Goal: Task Accomplishment & Management: Use online tool/utility

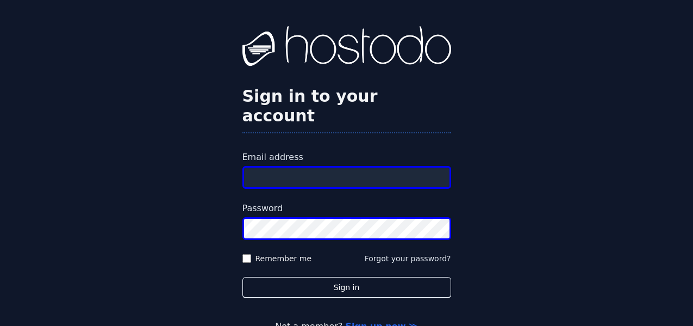
click at [548, 92] on div "Sign in to your account Email address Password Remember me Forgot your password…" at bounding box center [346, 179] width 693 height 359
click at [354, 166] on input "Email address" at bounding box center [347, 177] width 209 height 23
type input "**********"
click at [243, 277] on button "Sign in" at bounding box center [347, 287] width 209 height 21
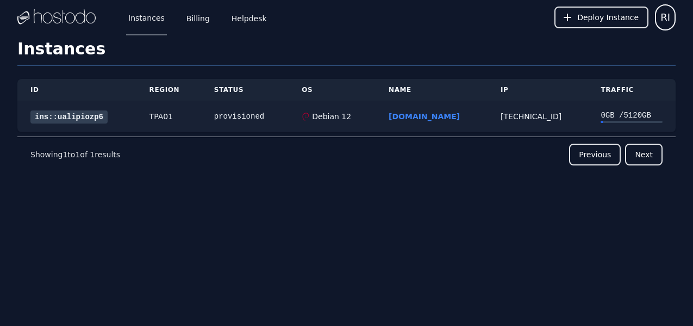
click at [95, 116] on link "ins::ualipiozp6" at bounding box center [68, 116] width 77 height 13
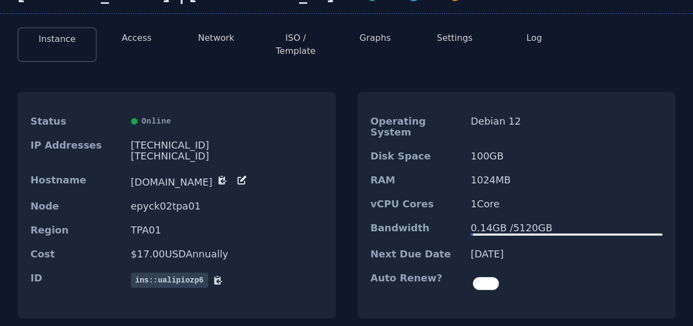
scroll to position [75, 0]
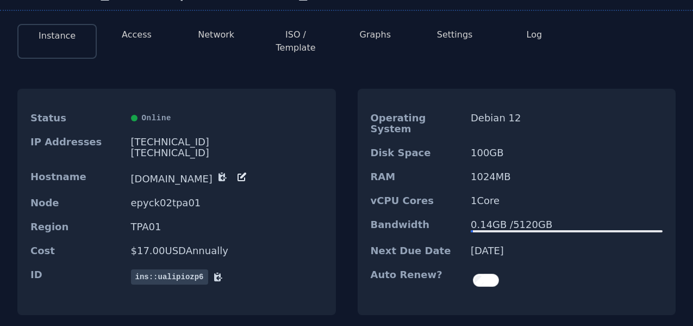
drag, startPoint x: 131, startPoint y: 128, endPoint x: 174, endPoint y: 131, distance: 43.0
click at [174, 136] on div "216.126.231.153" at bounding box center [227, 141] width 192 height 11
click at [156, 136] on div "216.126.231.153" at bounding box center [227, 141] width 192 height 11
click at [138, 136] on div "216.126.231.153" at bounding box center [227, 141] width 192 height 11
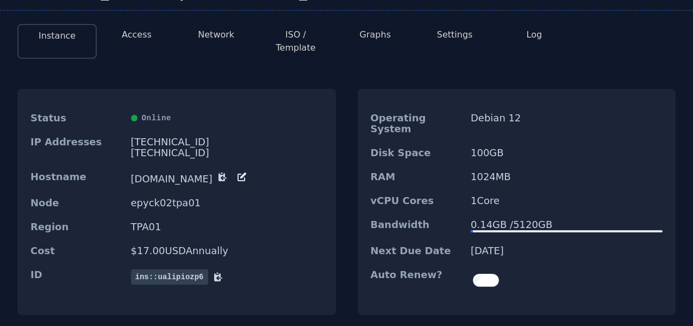
click at [138, 136] on div "[TECHNICAL_ID]" at bounding box center [227, 141] width 192 height 11
click at [138, 136] on div "216.126.231.153" at bounding box center [227, 141] width 192 height 11
click at [363, 89] on div "Operating System Debian 12 Disk Space 100 GB RAM 1024 MB vCPU Cores 1 Core Band…" at bounding box center [517, 202] width 319 height 226
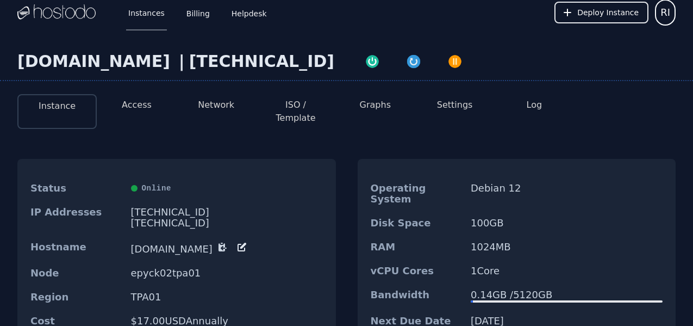
scroll to position [0, 0]
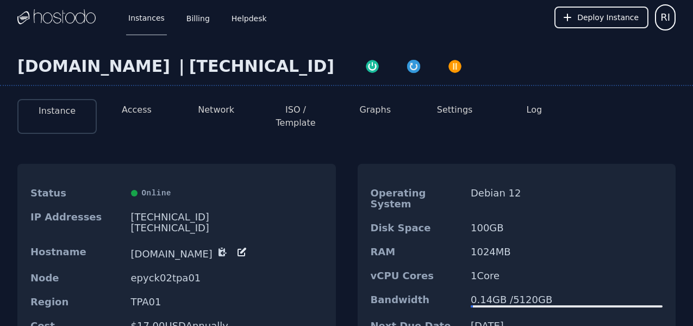
click at [297, 109] on button "ISO / Template" at bounding box center [296, 116] width 62 height 26
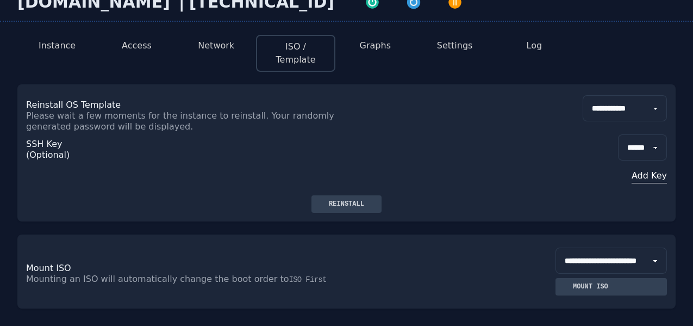
scroll to position [75, 0]
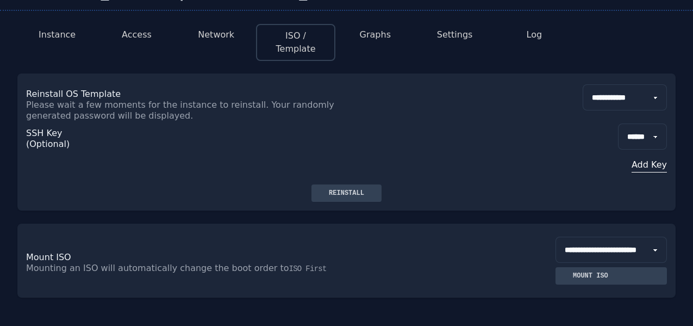
click at [583, 84] on select "**********" at bounding box center [625, 97] width 84 height 26
click at [426, 150] on div "**********" at bounding box center [346, 128] width 659 height 111
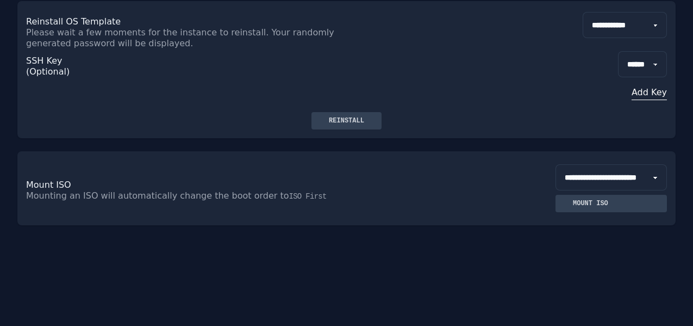
scroll to position [150, 0]
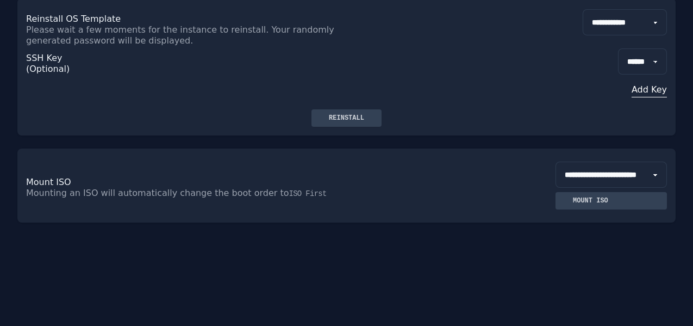
click at [556, 162] on select "**********" at bounding box center [611, 175] width 111 height 26
select select "**"
click option "**********" at bounding box center [0, 0] width 0 height 0
click at [585, 208] on button "Mount ISO" at bounding box center [611, 200] width 111 height 17
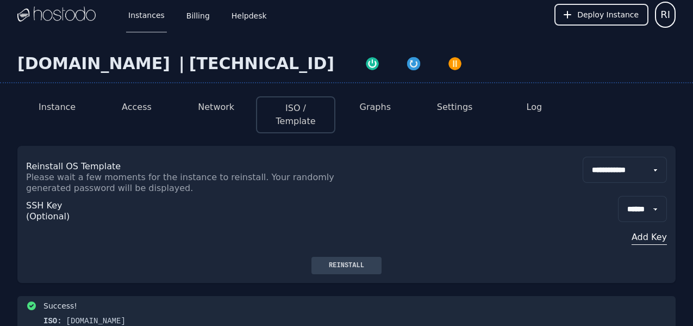
scroll to position [0, 0]
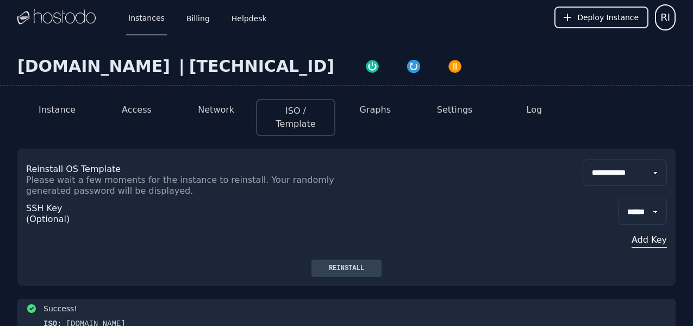
drag, startPoint x: 150, startPoint y: 64, endPoint x: 271, endPoint y: 71, distance: 121.0
click at [271, 71] on div "[TECHNICAL_ID]" at bounding box center [261, 67] width 145 height 20
click at [467, 24] on div "Instances Billing Helpdesk Deploy Instance RI" at bounding box center [346, 17] width 659 height 35
click at [231, 114] on button "Network" at bounding box center [216, 109] width 36 height 13
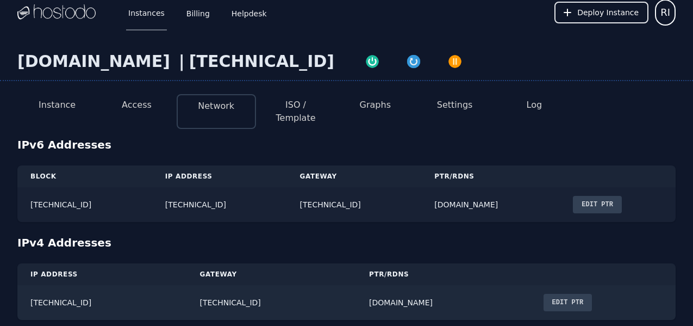
scroll to position [10, 0]
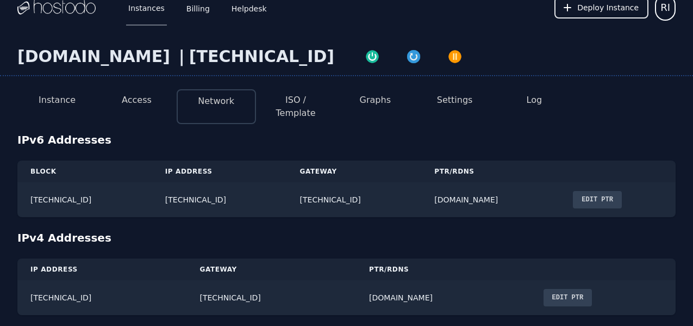
click at [46, 104] on button "Instance" at bounding box center [57, 100] width 37 height 13
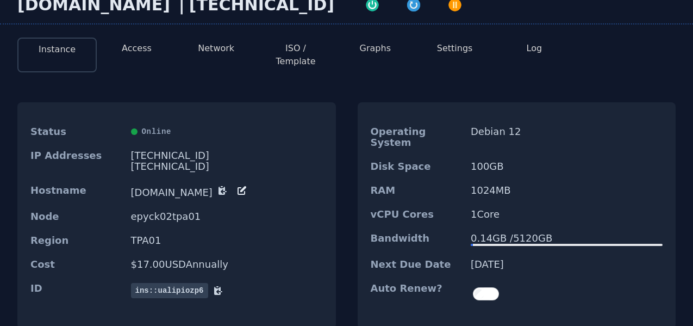
scroll to position [75, 0]
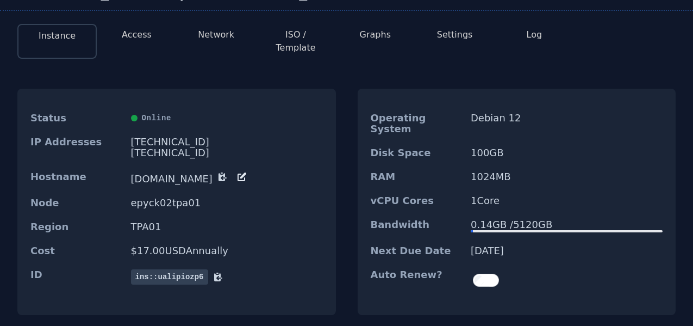
click at [237, 171] on icon at bounding box center [242, 176] width 11 height 11
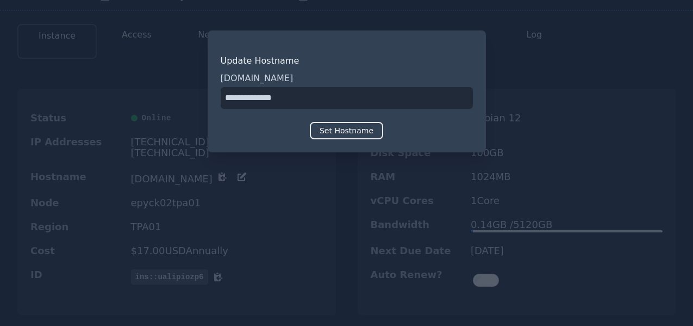
drag, startPoint x: 299, startPoint y: 97, endPoint x: 176, endPoint y: 93, distance: 123.0
click at [221, 93] on input "input" at bounding box center [347, 98] width 252 height 22
type input "**********"
click at [367, 132] on button "Set Hostname" at bounding box center [346, 130] width 73 height 17
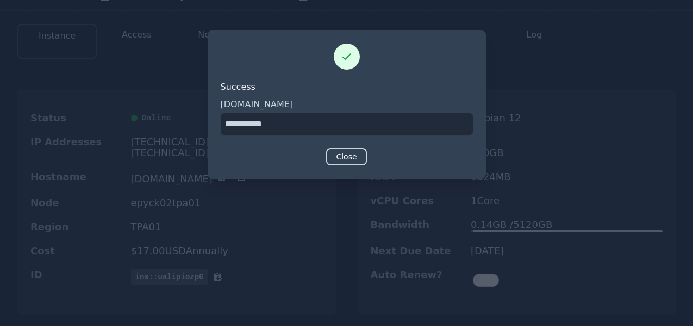
click at [357, 156] on button "Close" at bounding box center [346, 156] width 40 height 17
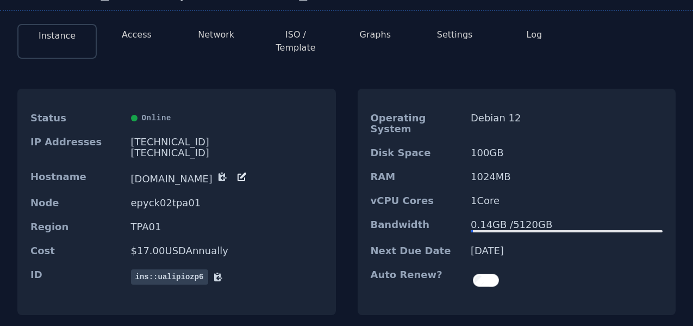
click at [209, 35] on button "Network" at bounding box center [216, 34] width 36 height 13
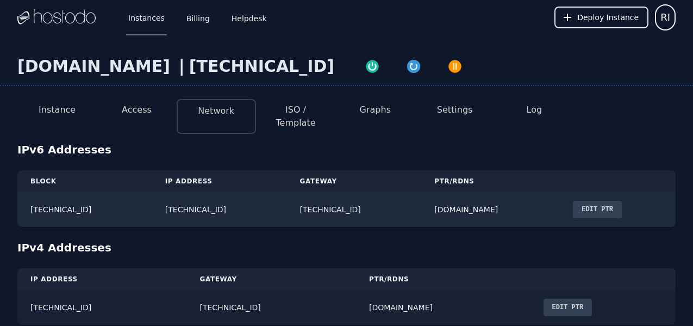
click at [566, 300] on button "Edit PTR" at bounding box center [568, 307] width 49 height 17
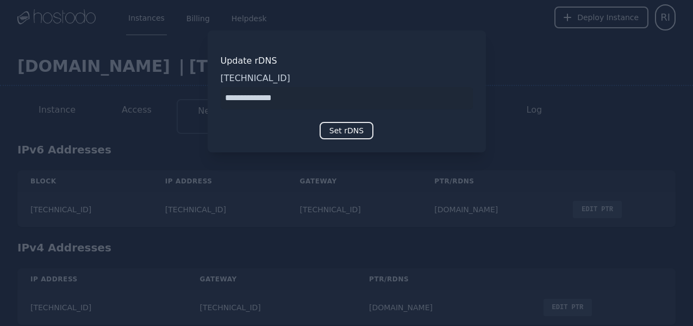
drag, startPoint x: 197, startPoint y: 93, endPoint x: 133, endPoint y: 90, distance: 64.2
click at [221, 90] on input "input" at bounding box center [347, 98] width 252 height 22
type input "*"
type input "**********"
click at [357, 133] on button "Set rDNS" at bounding box center [347, 130] width 54 height 17
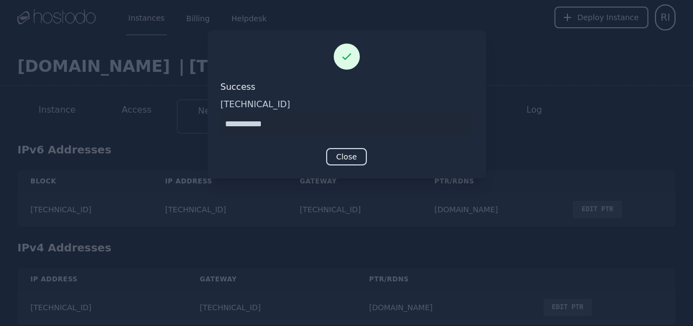
click at [349, 162] on button "Close" at bounding box center [346, 156] width 40 height 17
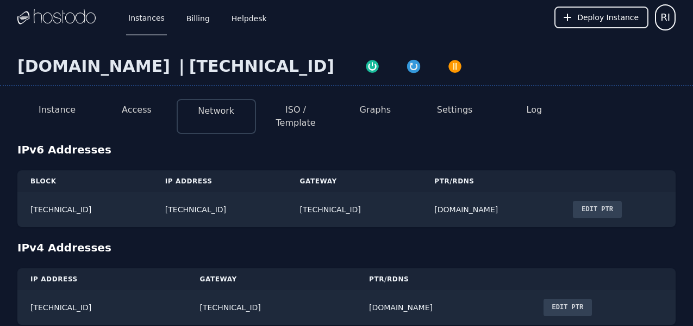
click at [300, 115] on button "ISO / Template" at bounding box center [296, 116] width 62 height 26
select select "**"
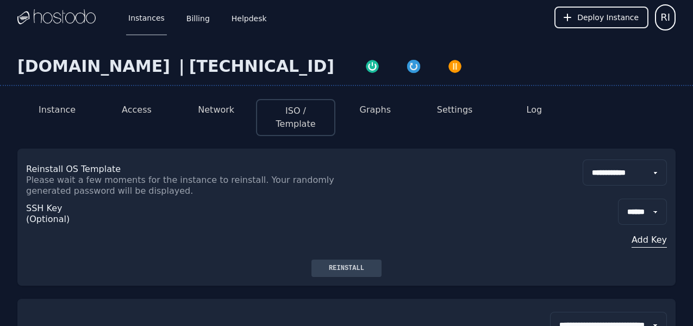
click at [427, 120] on li "Settings" at bounding box center [454, 117] width 79 height 37
click at [463, 116] on li "Settings" at bounding box center [454, 117] width 79 height 37
click at [463, 113] on button "Settings" at bounding box center [455, 109] width 36 height 13
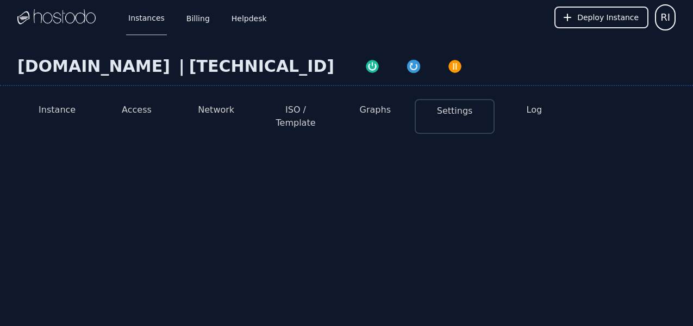
select select "***"
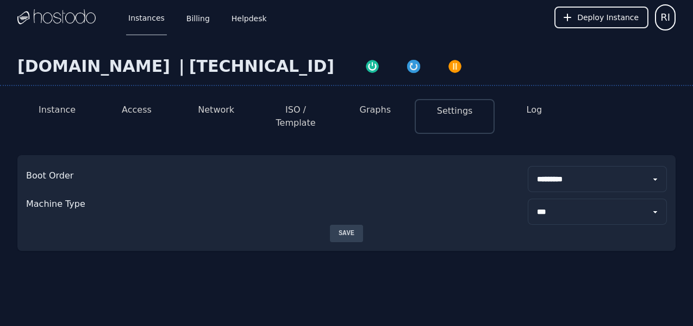
click at [528, 198] on select "****** ***" at bounding box center [597, 211] width 139 height 26
click at [418, 177] on div "**********" at bounding box center [346, 190] width 659 height 70
click at [210, 114] on button "Network" at bounding box center [216, 109] width 36 height 13
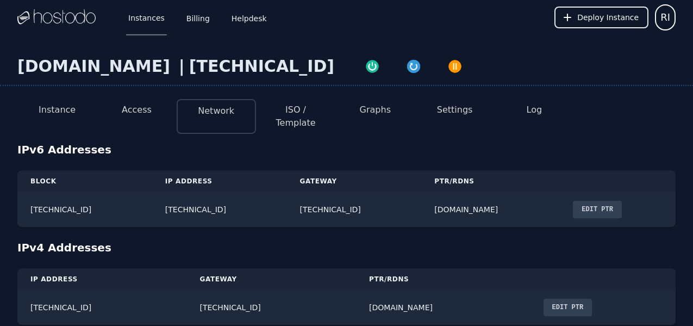
click at [142, 108] on button "Access" at bounding box center [137, 109] width 30 height 13
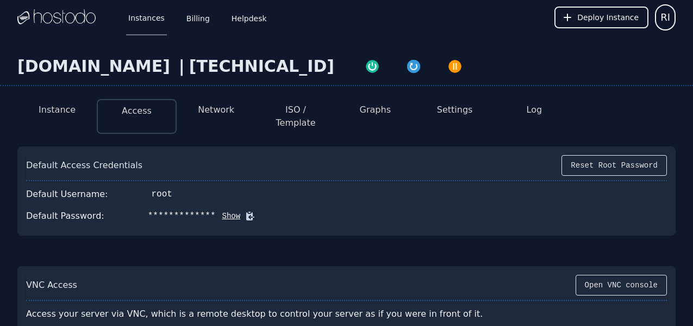
click at [61, 110] on button "Instance" at bounding box center [57, 109] width 37 height 13
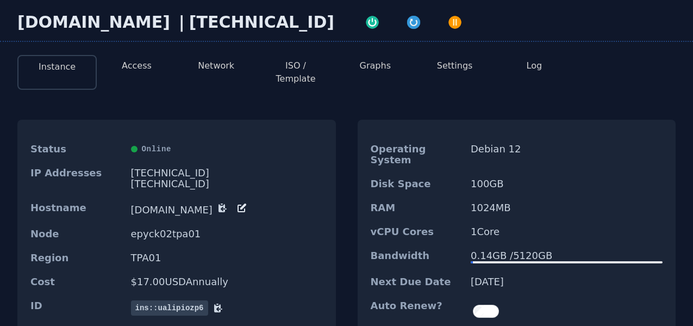
scroll to position [36, 0]
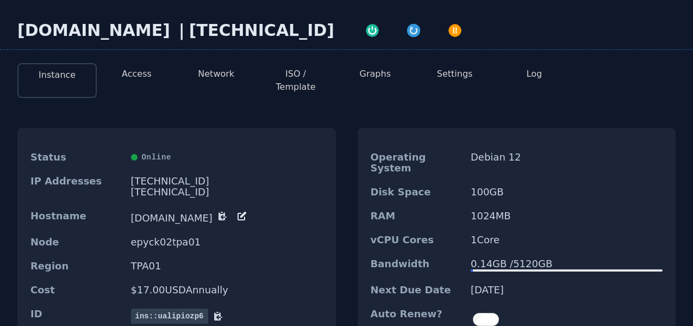
click at [150, 72] on button "Access" at bounding box center [137, 73] width 30 height 13
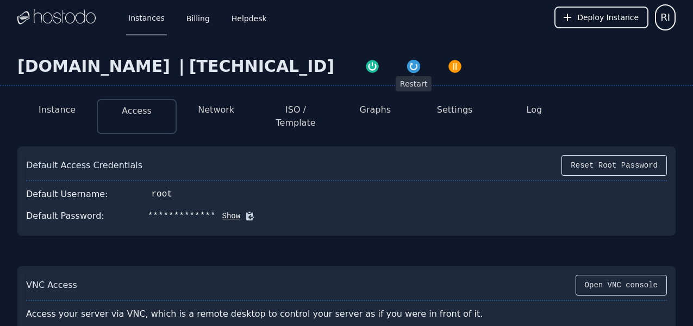
click at [406, 70] on img "button" at bounding box center [413, 66] width 15 height 15
click at [635, 275] on button "Open VNC console" at bounding box center [621, 285] width 91 height 21
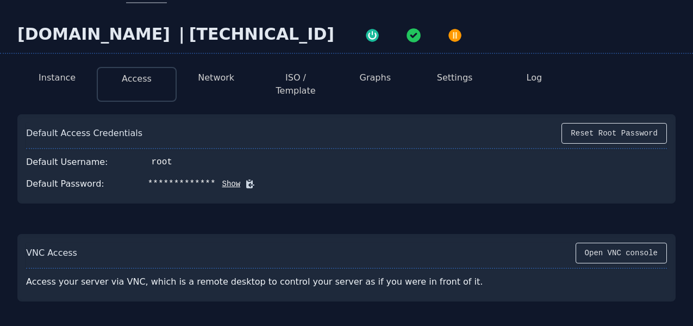
scroll to position [30, 0]
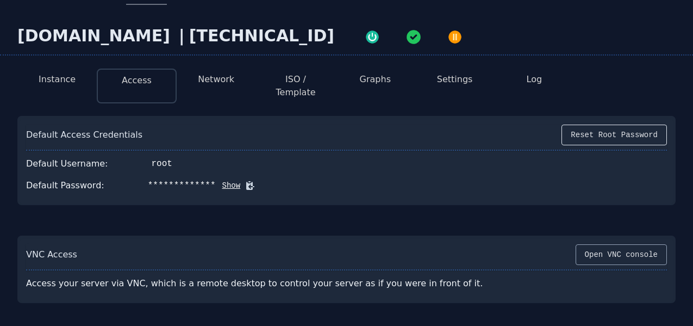
click at [634, 247] on button "Open VNC console" at bounding box center [621, 254] width 91 height 21
click at [320, 80] on button "ISO / Template" at bounding box center [296, 86] width 62 height 26
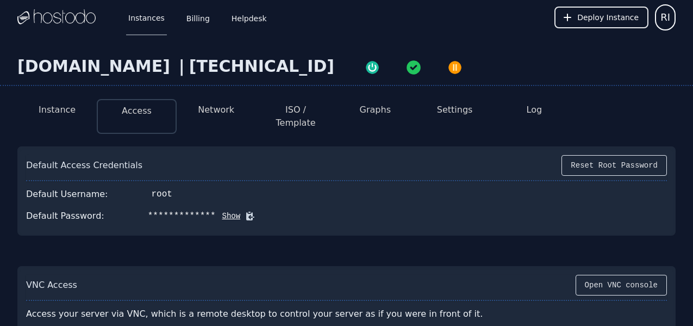
select select "**"
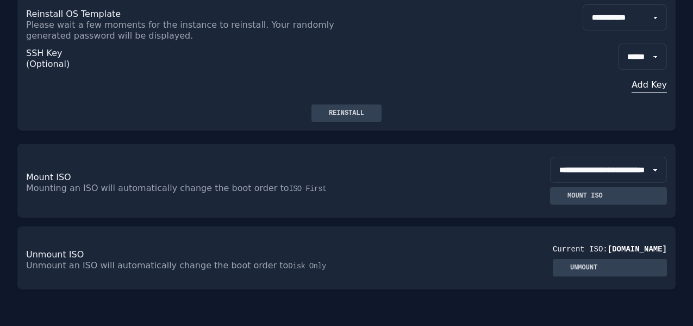
scroll to position [150, 0]
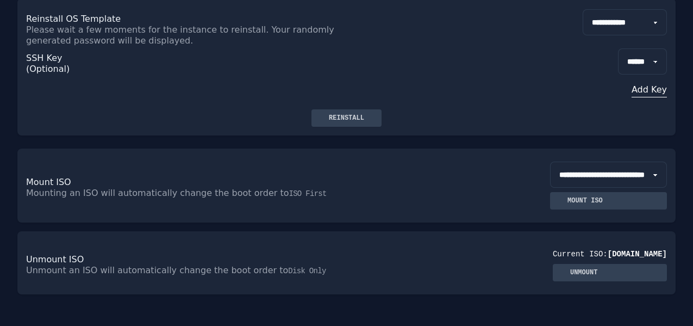
click at [600, 273] on div "Unmount" at bounding box center [584, 272] width 45 height 9
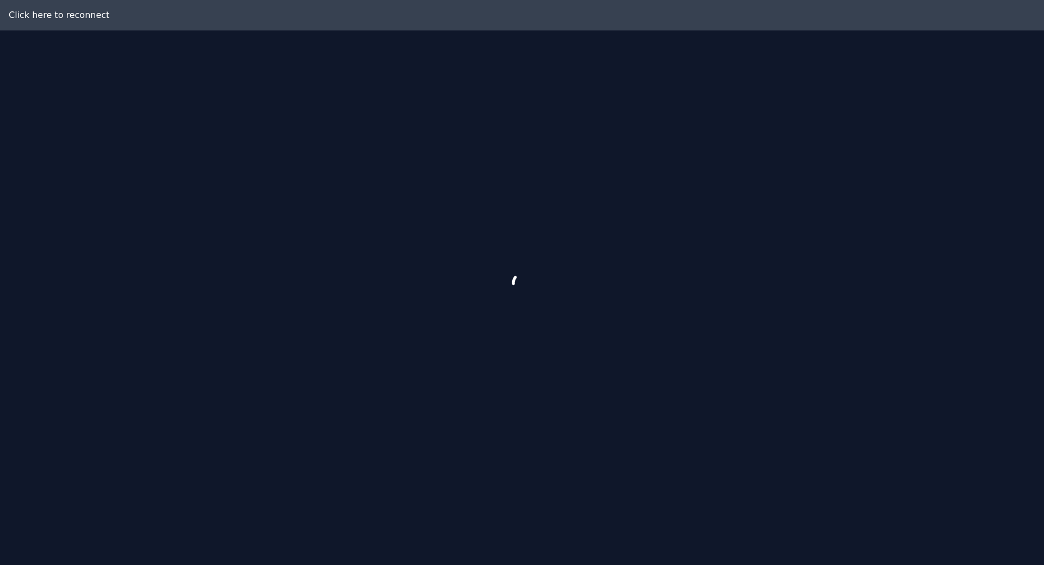
click at [409, 324] on div at bounding box center [522, 282] width 1044 height 565
click at [67, 15] on div at bounding box center [522, 282] width 1044 height 565
click at [433, 206] on div at bounding box center [522, 282] width 1044 height 565
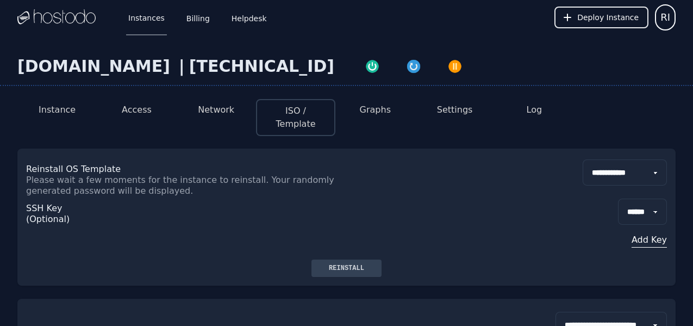
scroll to position [150, 0]
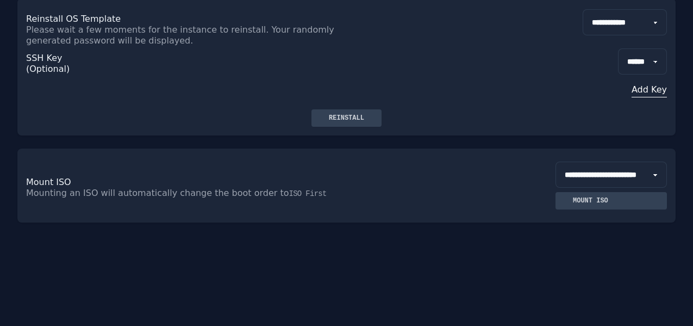
click at [556, 162] on select "**********" at bounding box center [611, 175] width 111 height 26
select select "**"
click option "**********" at bounding box center [0, 0] width 0 height 0
click at [564, 204] on div "Mount ISO" at bounding box center [590, 200] width 53 height 9
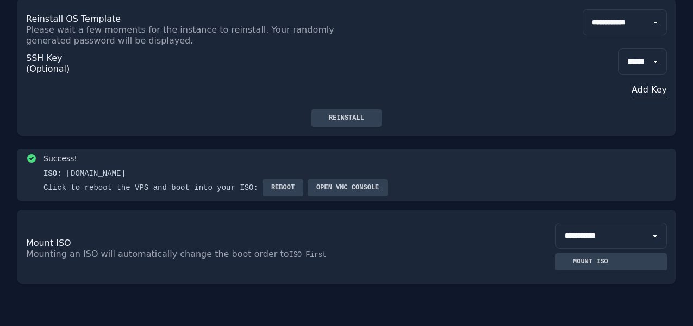
click at [284, 187] on span "Reboot" at bounding box center [282, 187] width 23 height 9
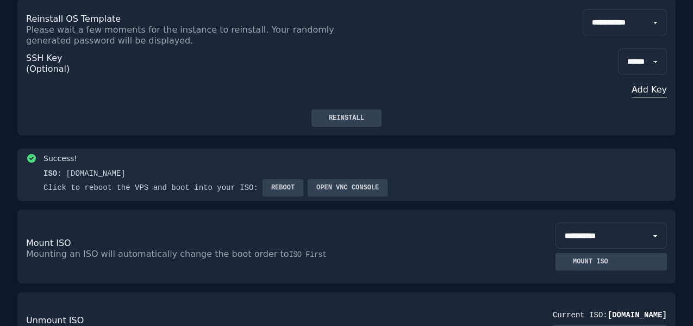
click at [361, 190] on button "Open VNC console" at bounding box center [348, 187] width 80 height 17
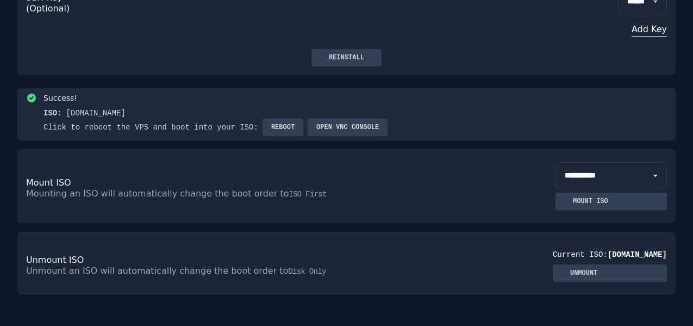
scroll to position [225, 0]
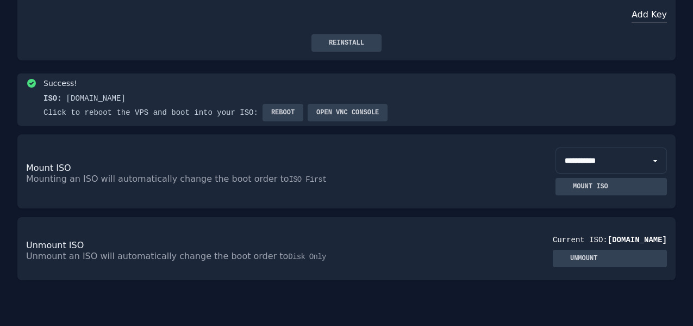
click at [354, 121] on div "Success! ISO: Netboot.xyz Click to reboot the VPS and boot into your ISO: Reboo…" at bounding box center [346, 99] width 659 height 52
click at [347, 113] on button "Open VNC console" at bounding box center [348, 112] width 80 height 17
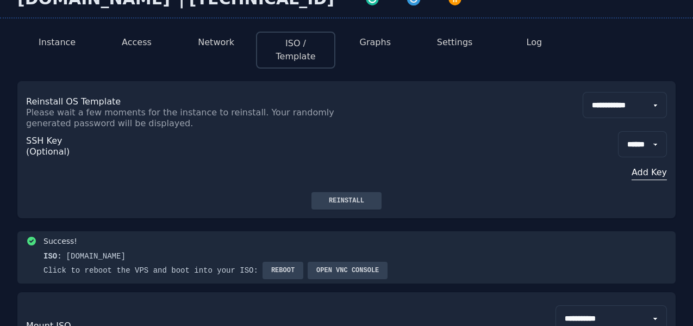
scroll to position [75, 0]
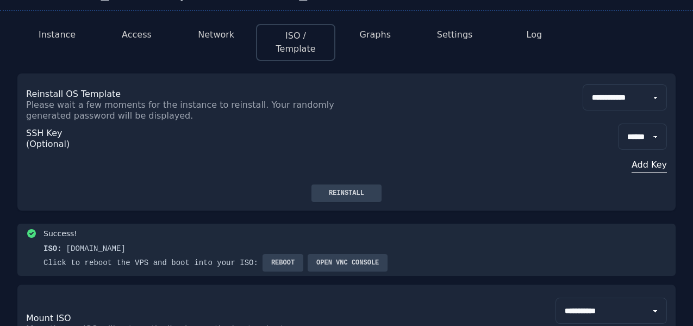
click at [342, 264] on button "Open VNC console" at bounding box center [348, 262] width 80 height 17
click at [474, 143] on div "SSH Key (Optional) ****** Add Key" at bounding box center [346, 152] width 641 height 63
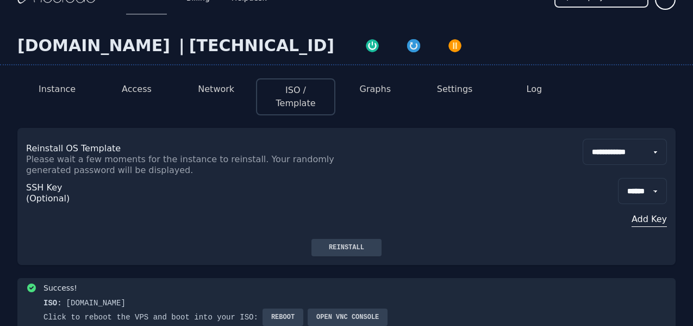
scroll to position [0, 0]
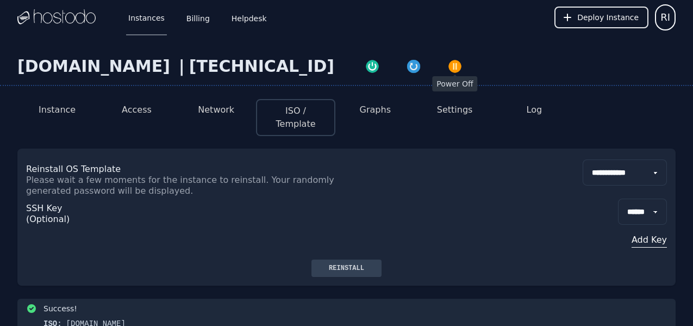
click at [448, 66] on img "button" at bounding box center [455, 66] width 15 height 15
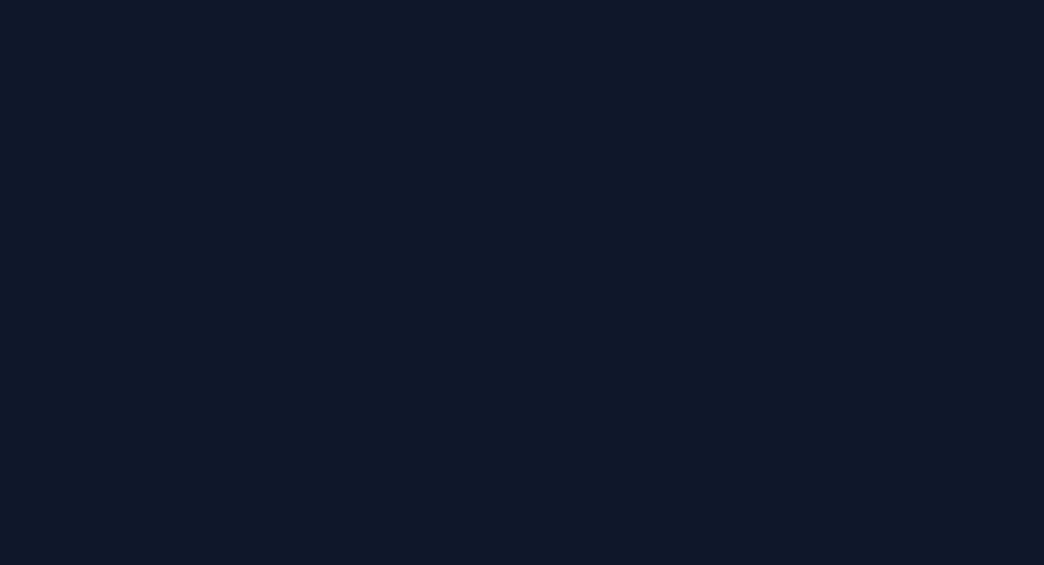
click at [567, 177] on div at bounding box center [522, 282] width 1044 height 565
click at [609, 308] on div at bounding box center [522, 282] width 1044 height 565
click at [801, 289] on div at bounding box center [522, 282] width 1044 height 565
click at [774, 401] on div at bounding box center [522, 282] width 1044 height 565
drag, startPoint x: 591, startPoint y: 300, endPoint x: 584, endPoint y: 300, distance: 6.5
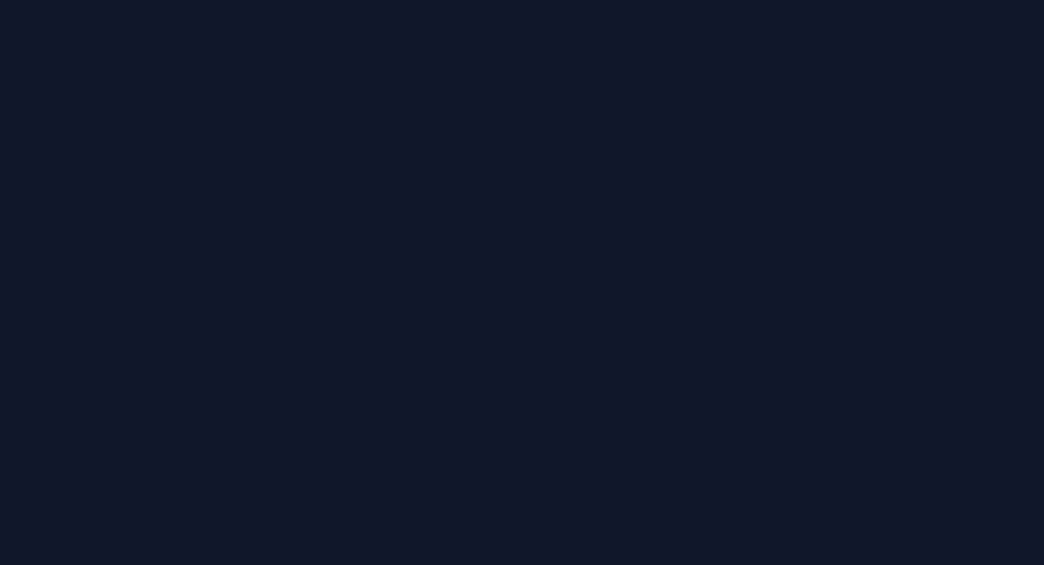
click at [584, 300] on div at bounding box center [522, 282] width 1044 height 565
click at [743, 312] on div at bounding box center [522, 282] width 1044 height 565
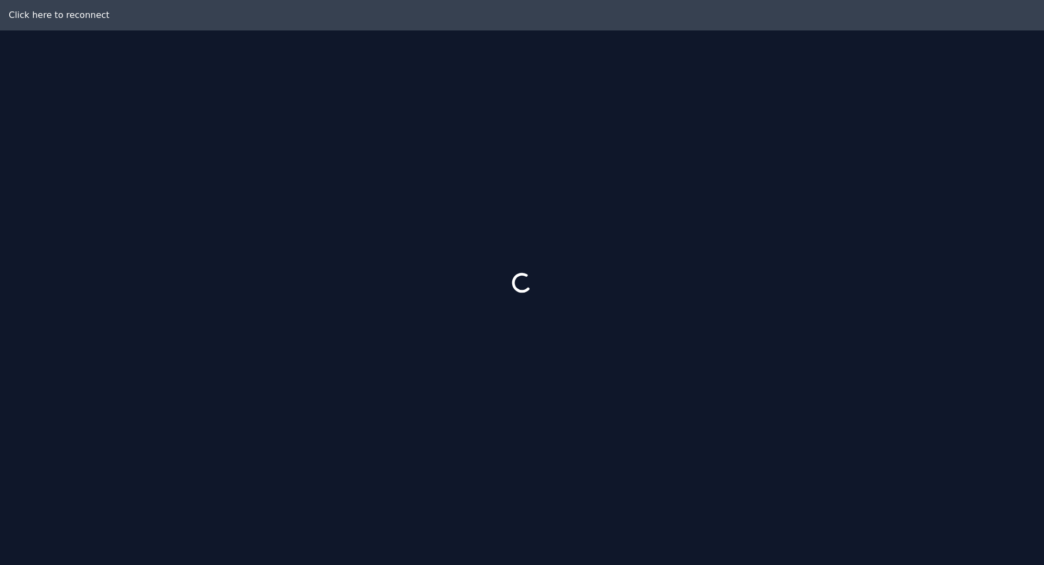
click at [542, 363] on div at bounding box center [522, 282] width 1044 height 565
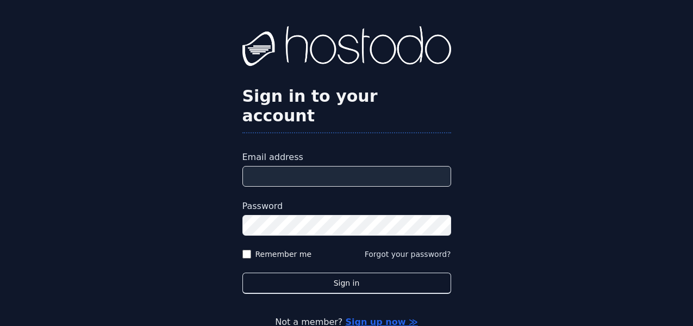
click at [384, 166] on input "Email address" at bounding box center [347, 176] width 209 height 21
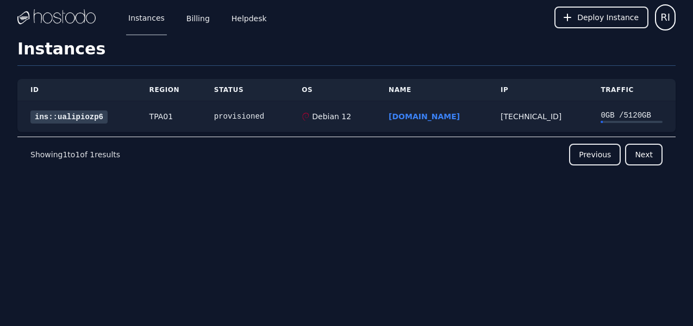
click at [92, 111] on link "ins::ualipiozp6" at bounding box center [68, 116] width 77 height 13
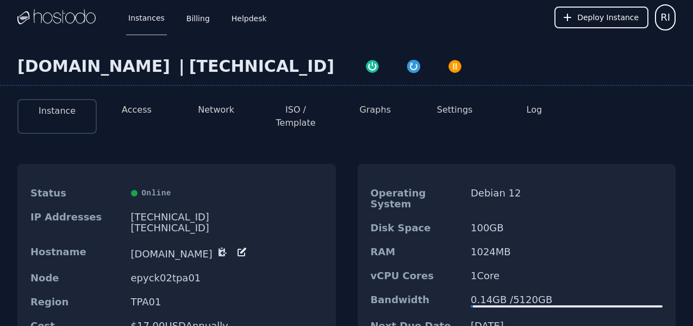
click at [148, 113] on button "Access" at bounding box center [137, 109] width 30 height 13
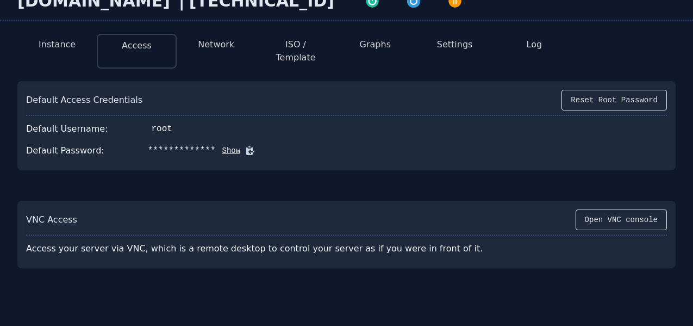
scroll to position [105, 0]
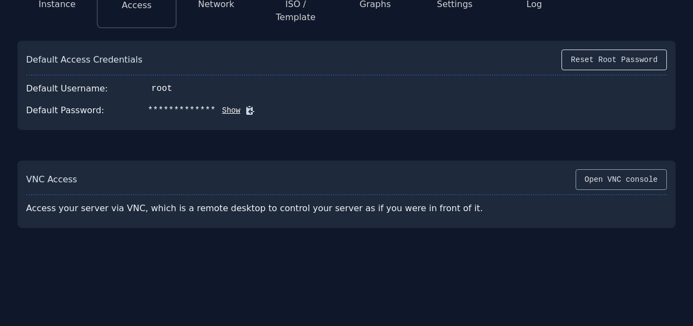
click at [645, 172] on button "Open VNC console" at bounding box center [621, 179] width 91 height 21
click at [599, 269] on div "**********" at bounding box center [346, 132] width 693 height 407
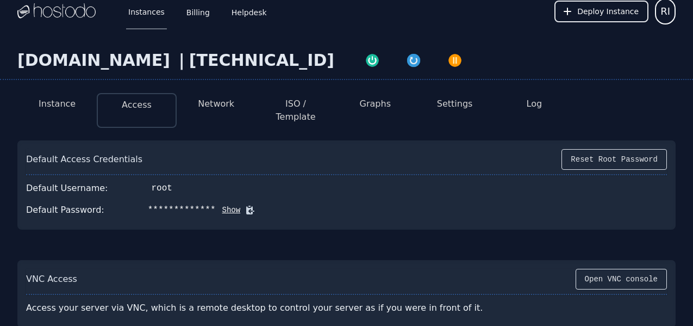
scroll to position [0, 0]
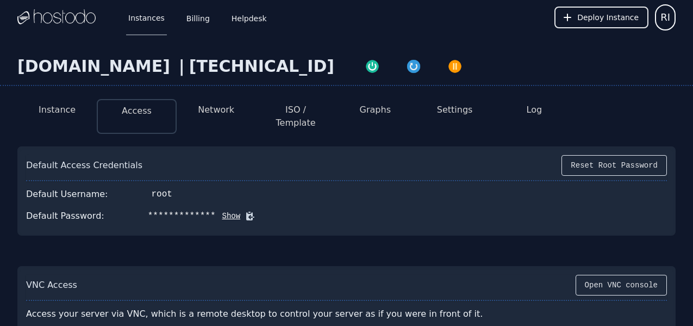
click at [512, 110] on li "Log" at bounding box center [534, 116] width 79 height 35
click at [522, 113] on li "Log" at bounding box center [534, 116] width 79 height 35
click at [533, 114] on button "Log" at bounding box center [535, 109] width 16 height 13
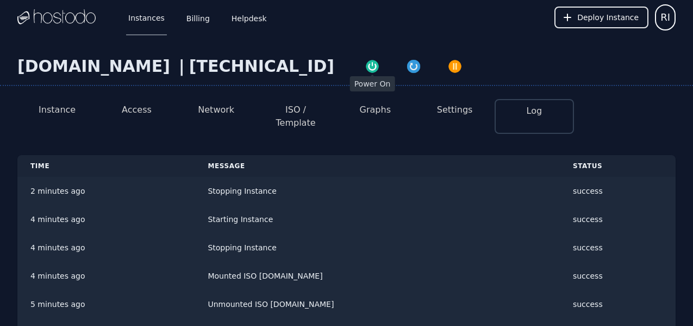
click at [365, 64] on img "button" at bounding box center [372, 66] width 15 height 15
click at [380, 115] on button "Graphs" at bounding box center [375, 109] width 31 height 13
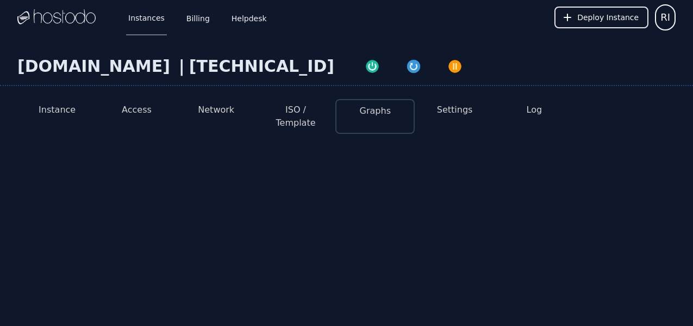
select select "***"
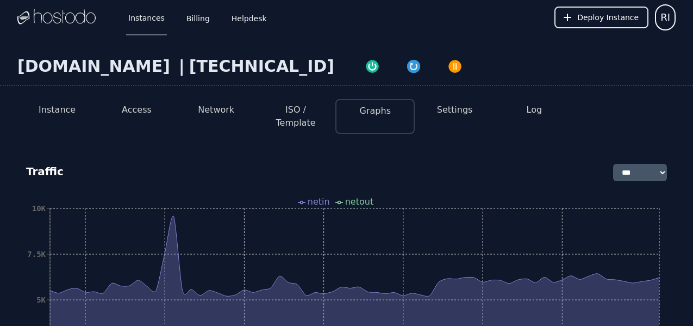
click at [212, 110] on button "Network" at bounding box center [216, 109] width 36 height 13
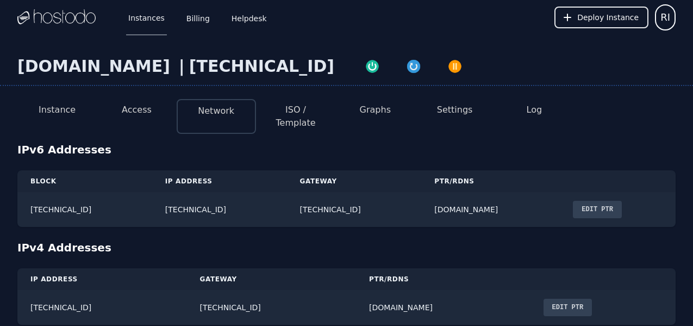
scroll to position [10, 0]
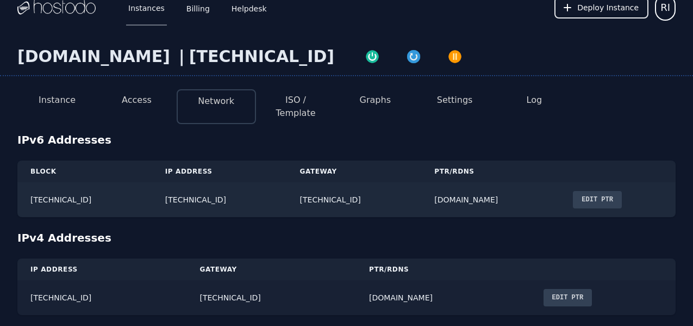
drag, startPoint x: 31, startPoint y: 285, endPoint x: 102, endPoint y: 285, distance: 71.2
click at [102, 285] on td "216.126.231.153" at bounding box center [102, 297] width 170 height 35
click at [134, 106] on button "Access" at bounding box center [137, 100] width 30 height 13
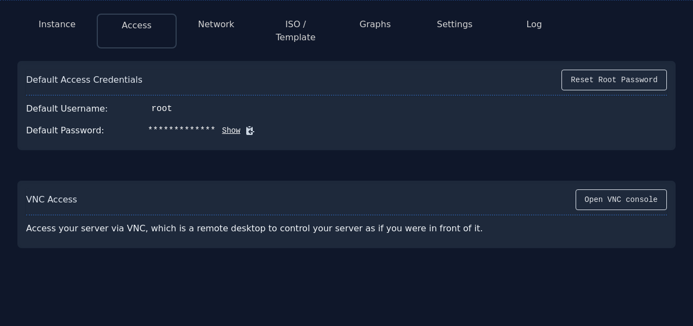
scroll to position [105, 0]
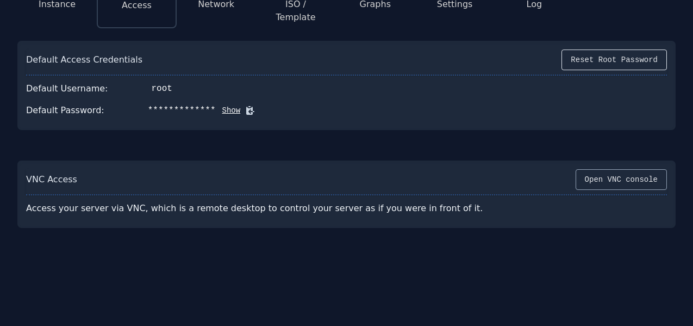
click at [626, 175] on button "Open VNC console" at bounding box center [621, 179] width 91 height 21
